Goal: Task Accomplishment & Management: Manage account settings

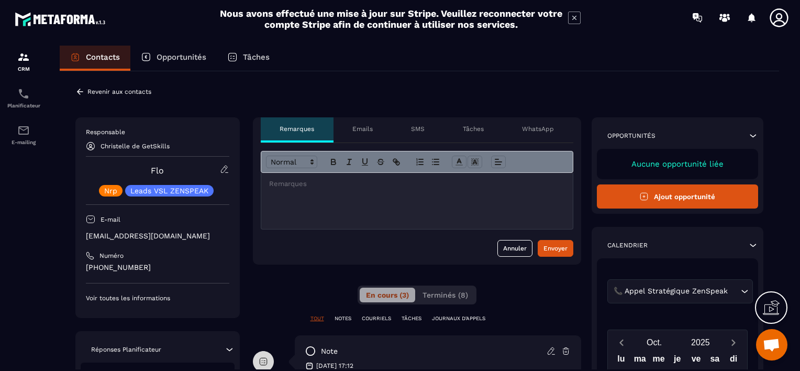
click at [107, 93] on p "Revenir aux contacts" at bounding box center [119, 91] width 64 height 7
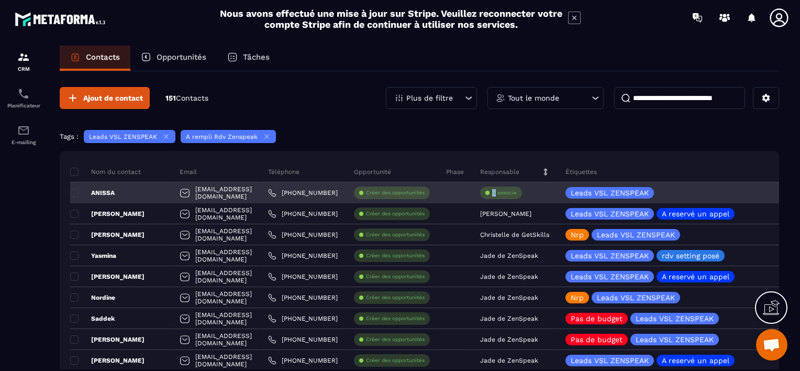
drag, startPoint x: 552, startPoint y: 193, endPoint x: 546, endPoint y: 193, distance: 5.8
click at [517, 193] on p "À associe" at bounding box center [504, 192] width 25 height 7
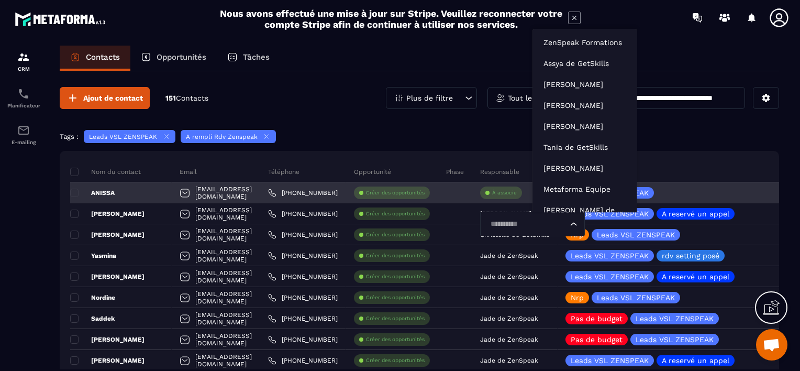
drag, startPoint x: 546, startPoint y: 193, endPoint x: 553, endPoint y: 224, distance: 31.6
click at [553, 224] on input "Search for option" at bounding box center [527, 224] width 81 height 12
type input "***"
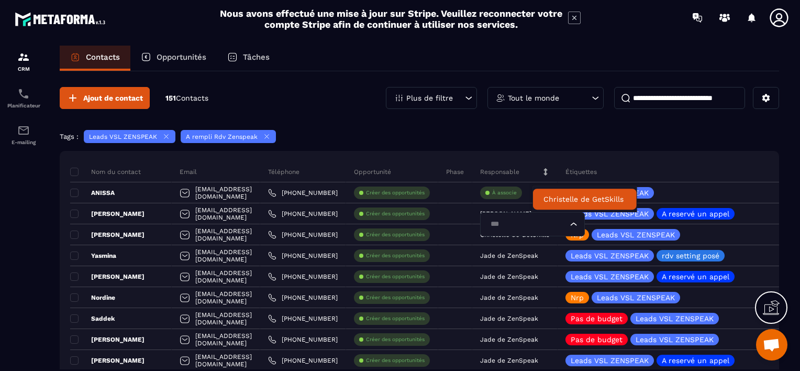
click at [581, 199] on p "Christelle de GetSkills" at bounding box center [584, 199] width 83 height 10
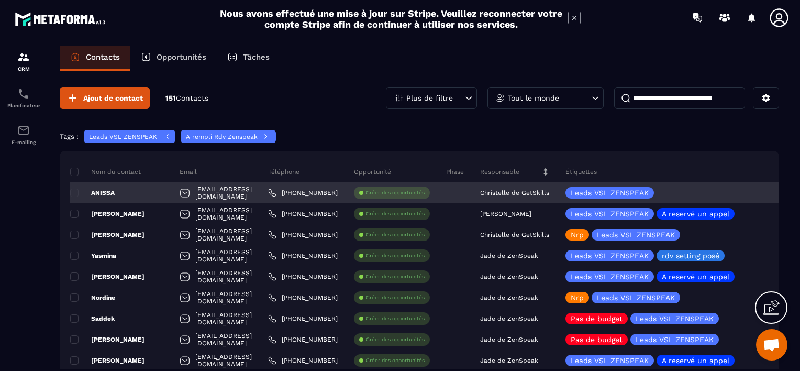
click at [138, 195] on div "ANISSA" at bounding box center [121, 192] width 102 height 21
